Goal: Task Accomplishment & Management: Use online tool/utility

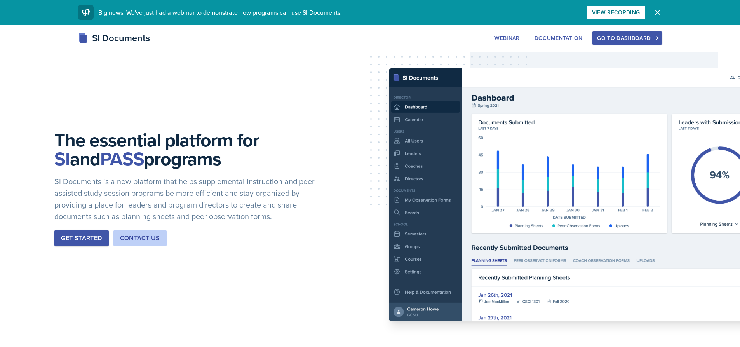
click at [612, 37] on div "Go to Dashboard" at bounding box center [627, 38] width 60 height 6
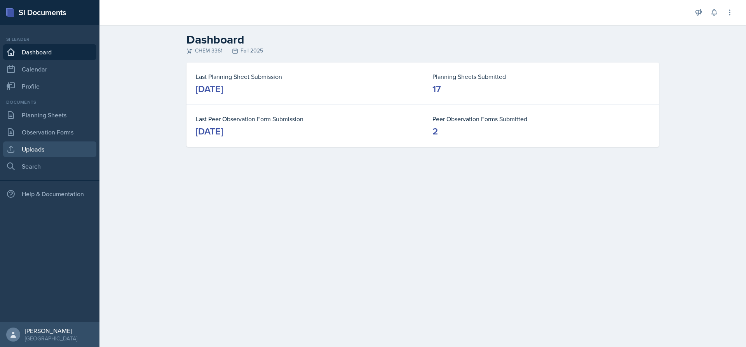
click at [55, 151] on link "Uploads" at bounding box center [49, 149] width 93 height 16
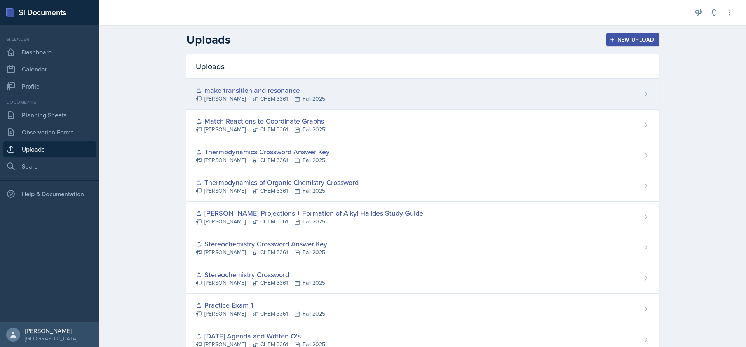
click at [352, 98] on div "make transition and resonance [PERSON_NAME] CHEM 3361 Fall 2025" at bounding box center [422, 94] width 472 height 31
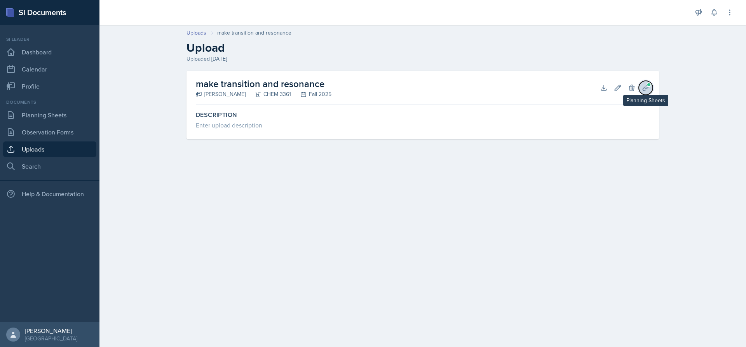
click at [647, 88] on icon at bounding box center [645, 88] width 6 height 6
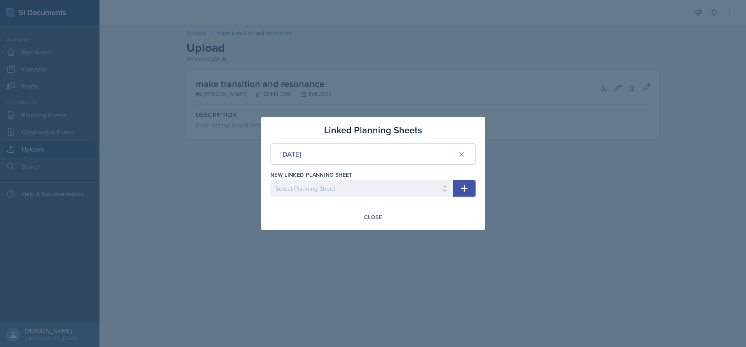
click at [632, 113] on div at bounding box center [373, 173] width 746 height 347
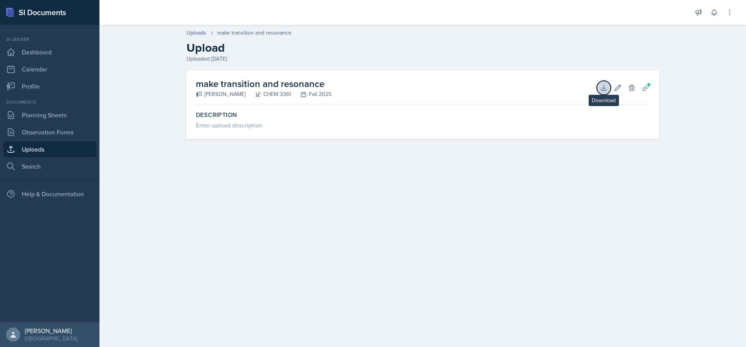
click at [602, 91] on icon at bounding box center [604, 88] width 8 height 8
